Goal: Task Accomplishment & Management: Complete application form

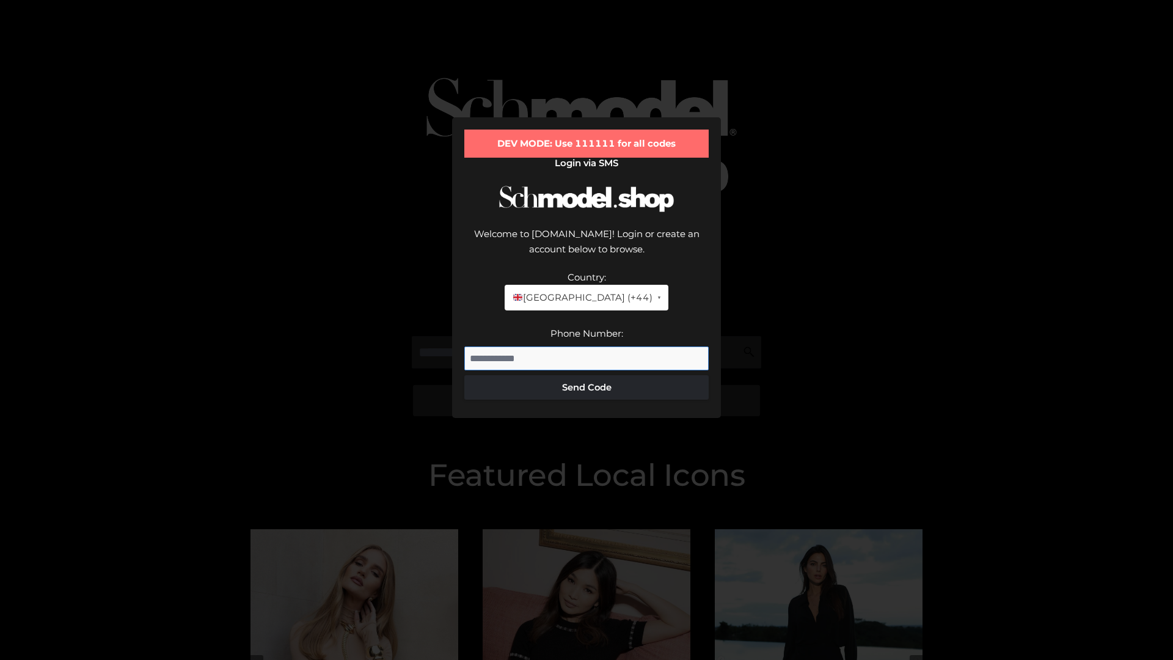
click at [586, 346] on input "Phone Number:" at bounding box center [586, 358] width 244 height 24
type input "**********"
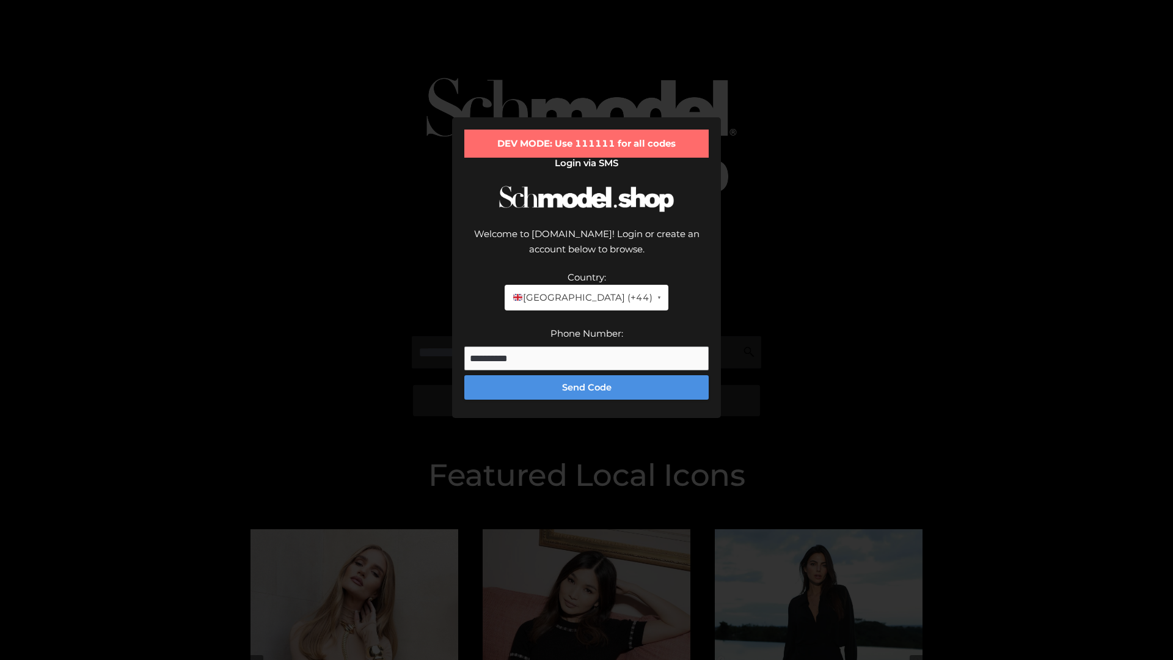
click at [586, 375] on button "Send Code" at bounding box center [586, 387] width 244 height 24
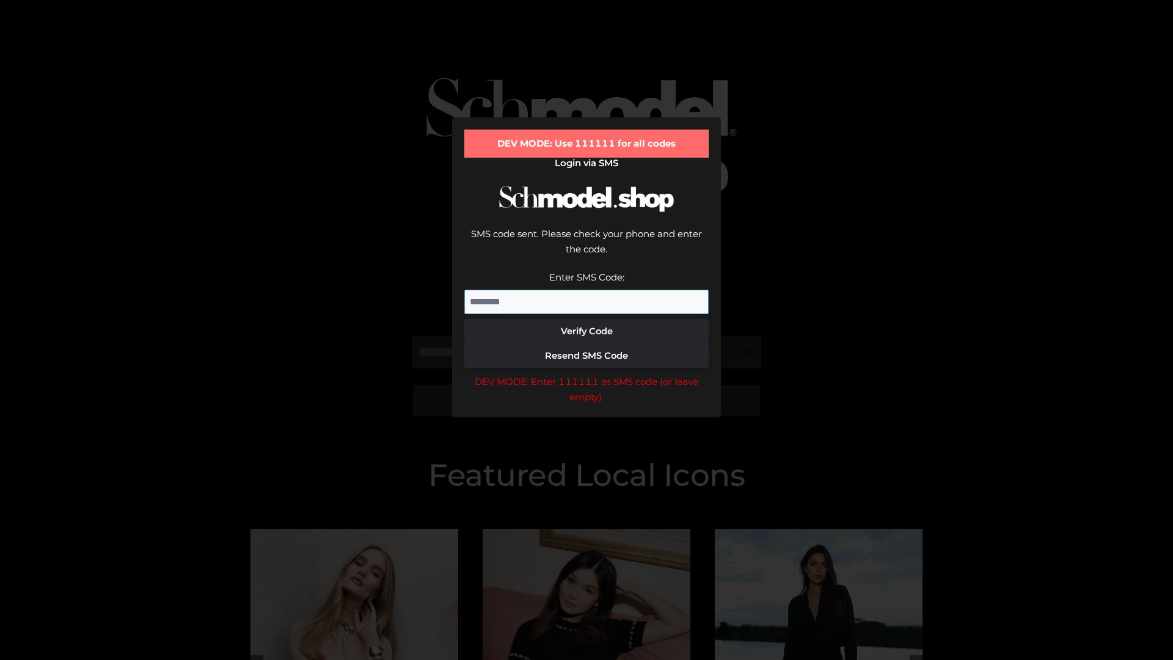
click at [586, 290] on input "Enter SMS Code:" at bounding box center [586, 302] width 244 height 24
type input "******"
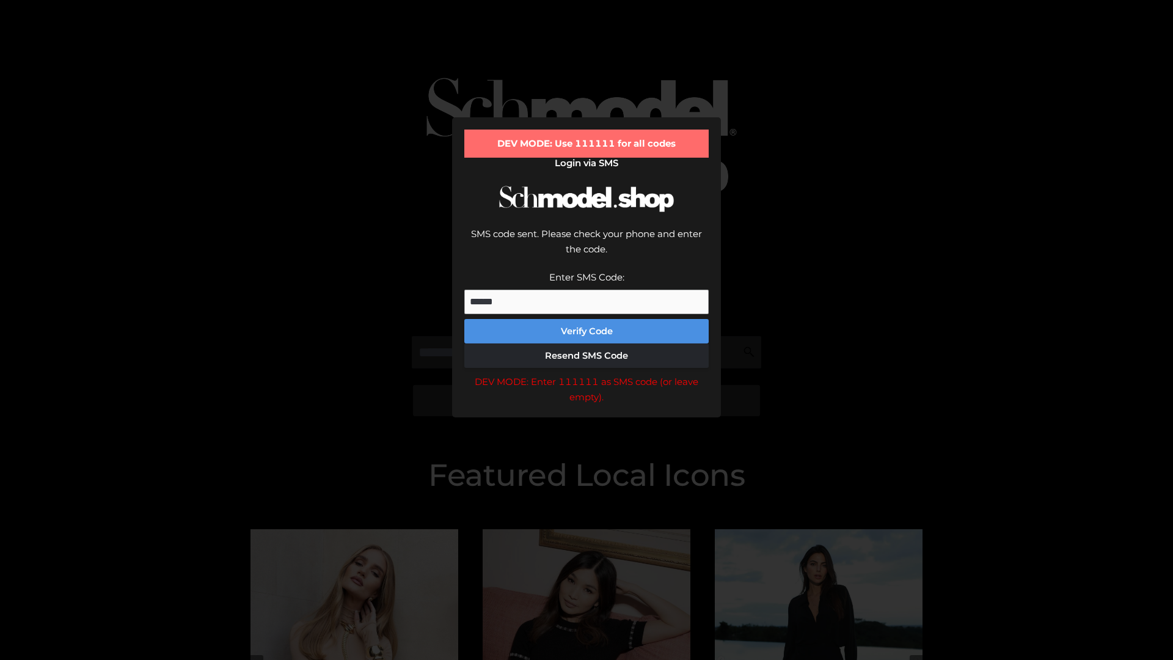
click at [586, 319] on button "Verify Code" at bounding box center [586, 331] width 244 height 24
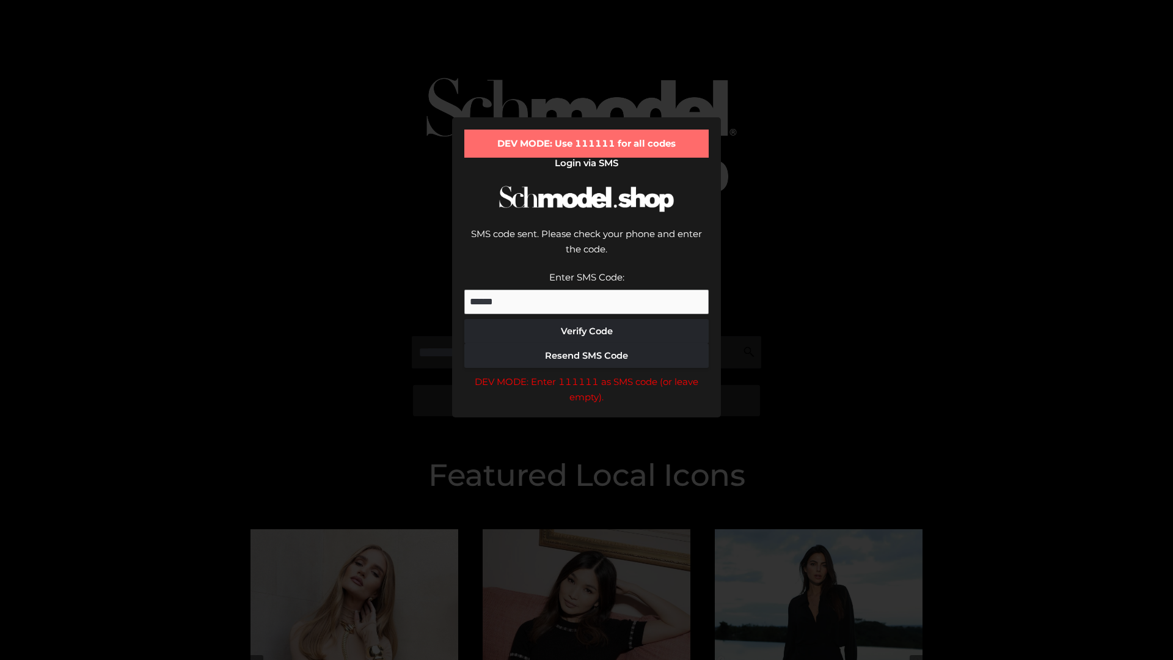
click at [586, 374] on div "DEV MODE: Enter 111111 as SMS code (or leave empty)." at bounding box center [586, 389] width 244 height 31
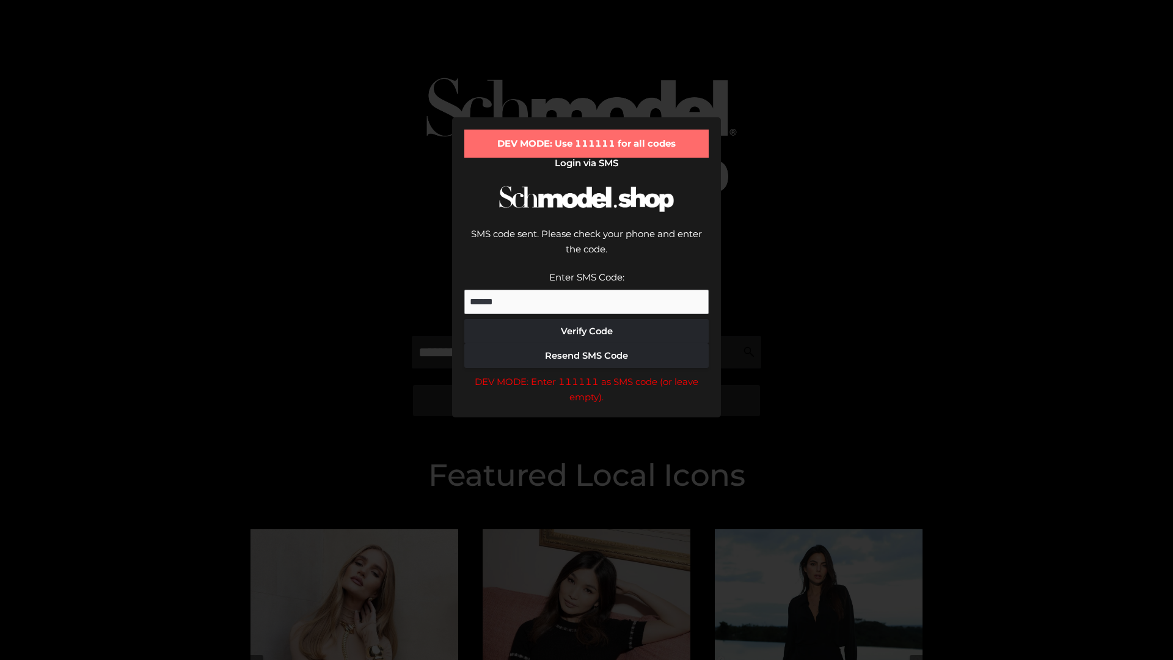
click at [586, 374] on div "DEV MODE: Enter 111111 as SMS code (or leave empty)." at bounding box center [586, 389] width 244 height 31
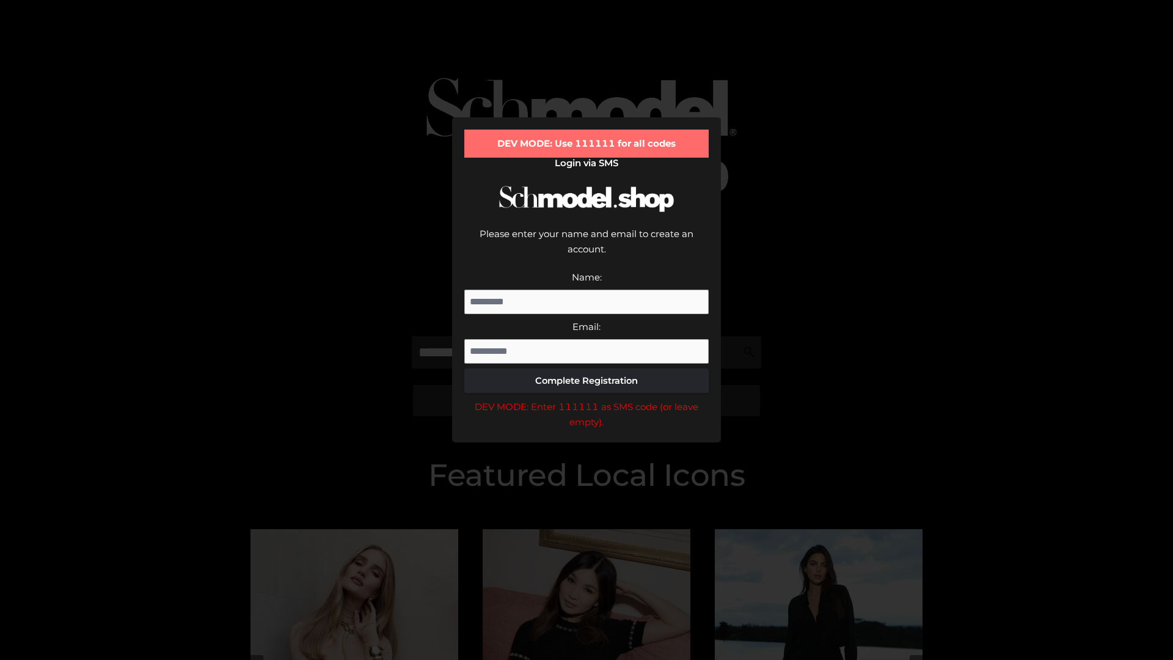
click at [586, 399] on div "DEV MODE: Enter 111111 as SMS code (or leave empty)." at bounding box center [586, 414] width 244 height 31
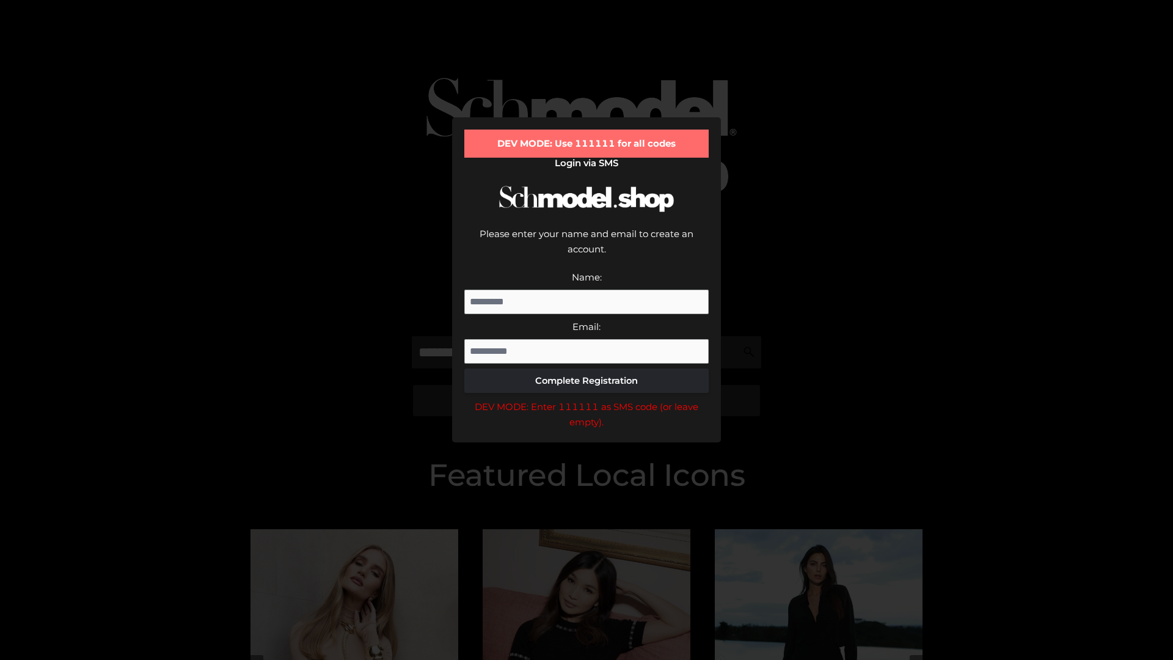
click at [586, 399] on div "DEV MODE: Enter 111111 as SMS code (or leave empty)." at bounding box center [586, 414] width 244 height 31
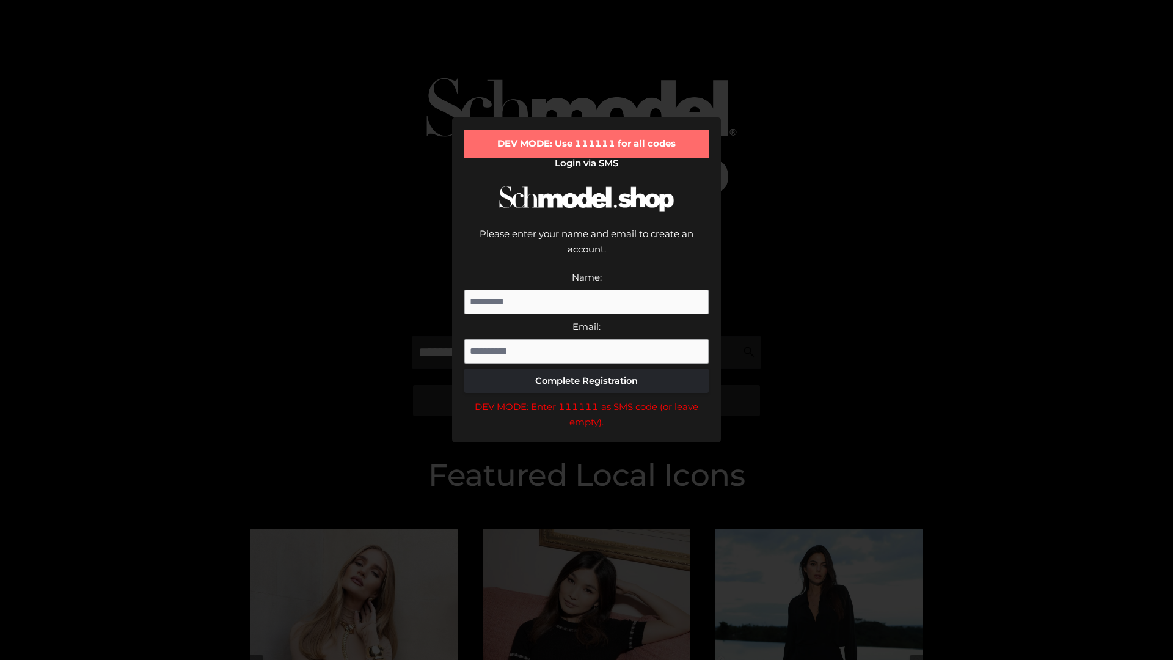
click at [586, 399] on div "DEV MODE: Enter 111111 as SMS code (or leave empty)." at bounding box center [586, 414] width 244 height 31
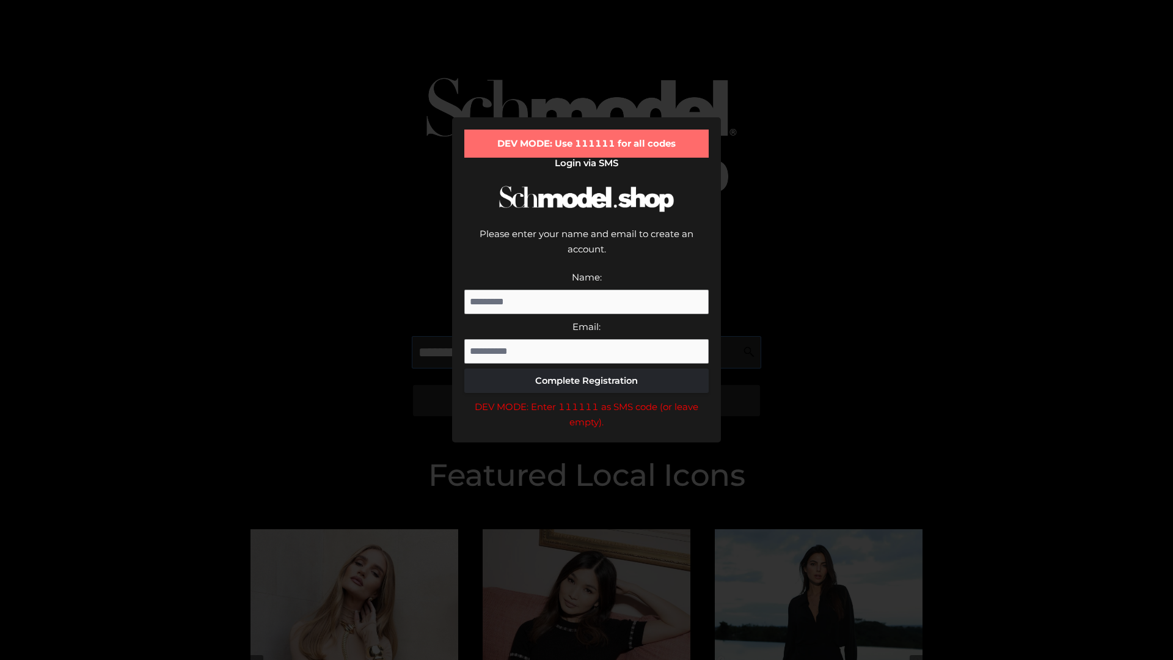
scroll to position [0, 18]
click at [586, 399] on div "DEV MODE: Enter 111111 as SMS code (or leave empty)." at bounding box center [586, 414] width 244 height 31
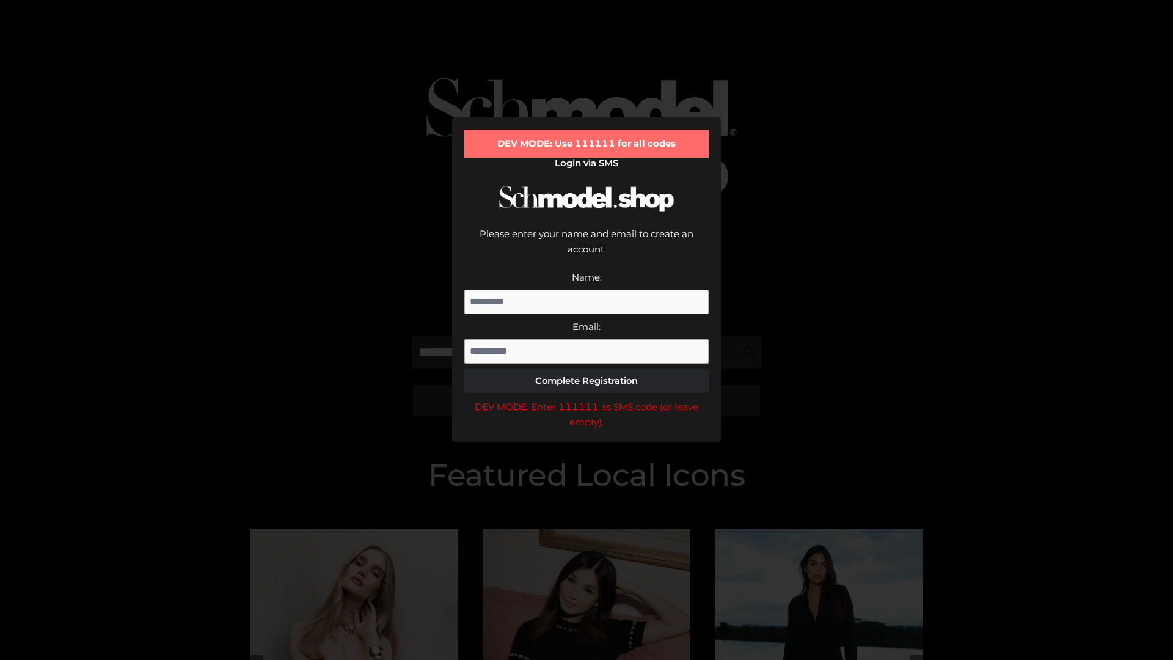
click at [586, 399] on div "DEV MODE: Enter 111111 as SMS code (or leave empty)." at bounding box center [586, 414] width 244 height 31
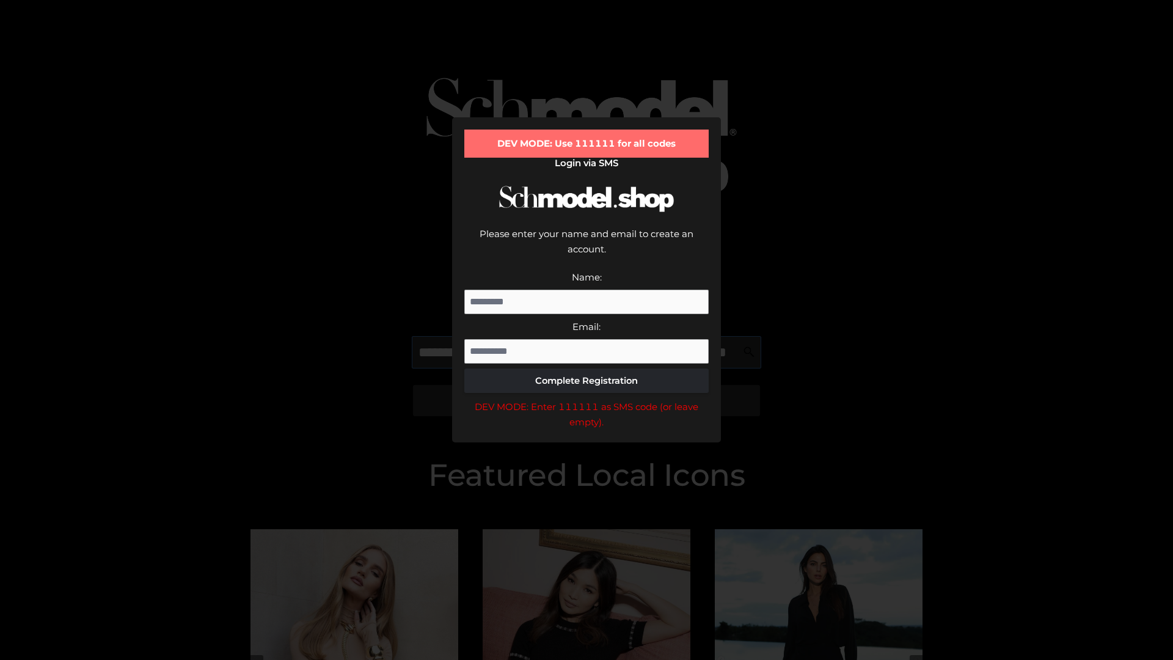
scroll to position [0, 89]
click at [586, 399] on div "DEV MODE: Enter 111111 as SMS code (or leave empty)." at bounding box center [586, 414] width 244 height 31
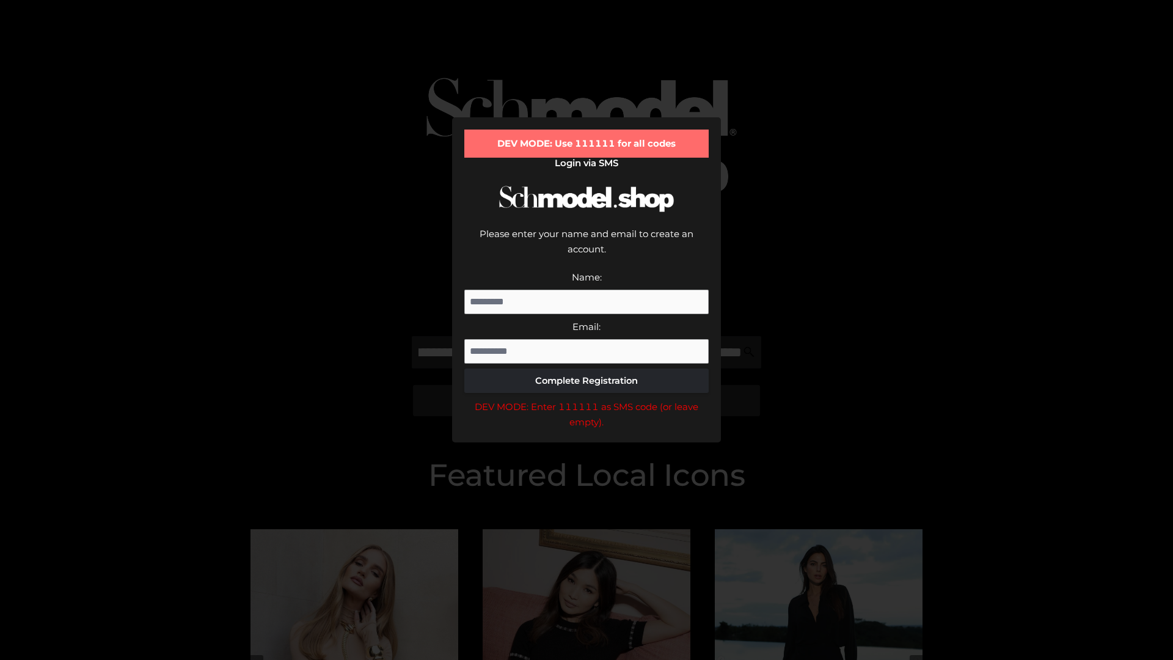
click at [586, 399] on div "DEV MODE: Enter 111111 as SMS code (or leave empty)." at bounding box center [586, 414] width 244 height 31
type input "**********"
